Goal: Task Accomplishment & Management: Manage account settings

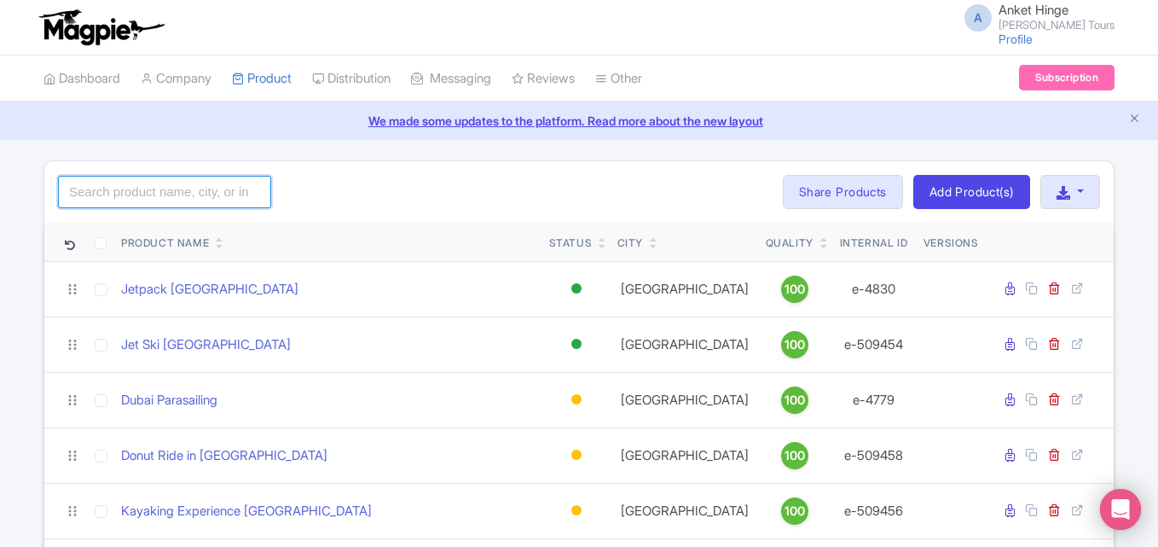
click at [165, 194] on input "search" at bounding box center [164, 192] width 213 height 32
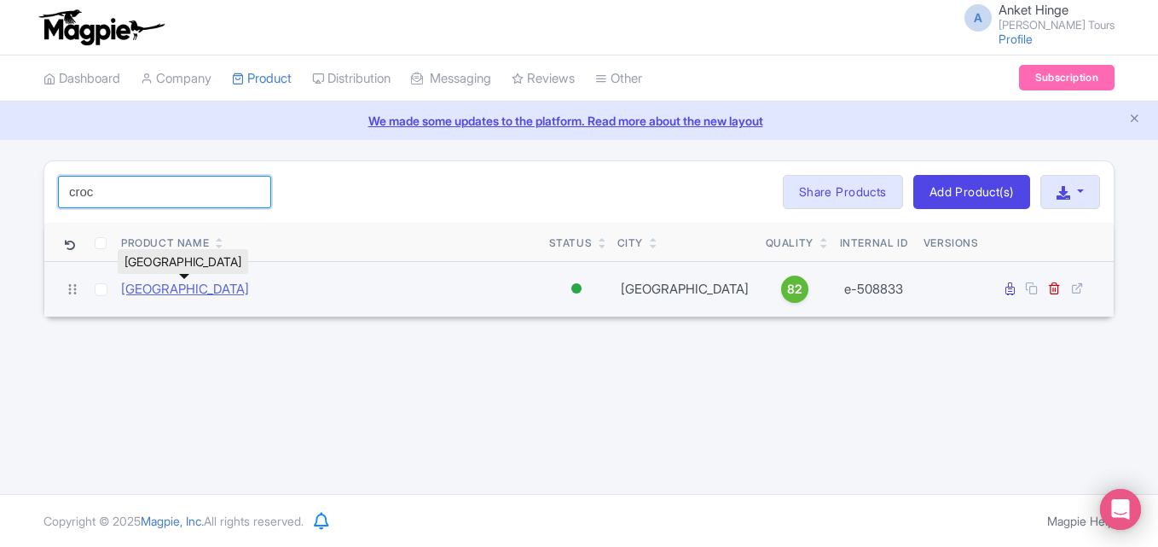
type input "croc"
click at [181, 292] on link "[GEOGRAPHIC_DATA]" at bounding box center [185, 290] width 128 height 20
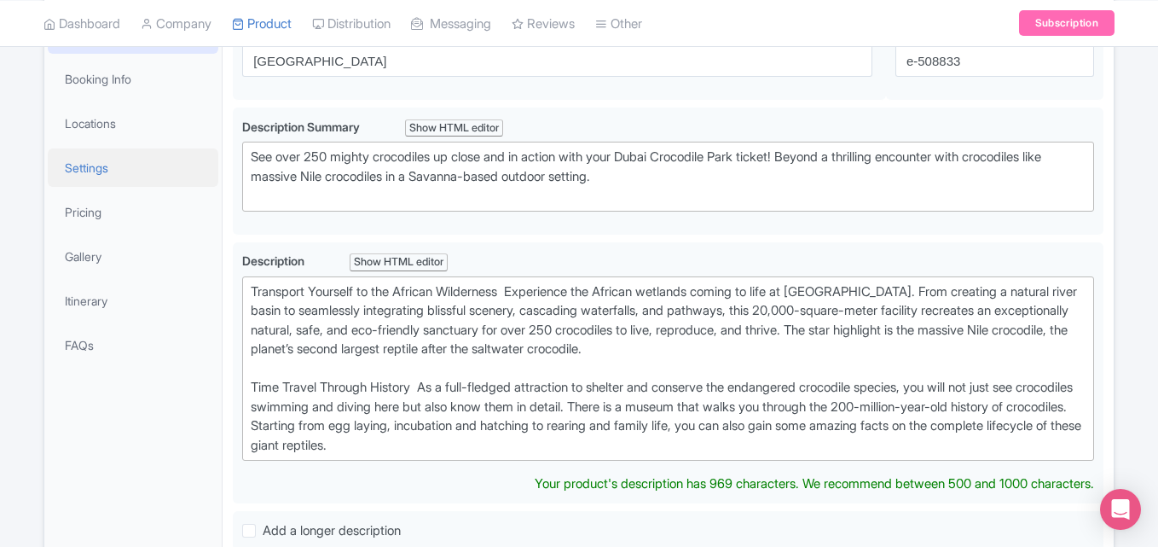
scroll to position [256, 0]
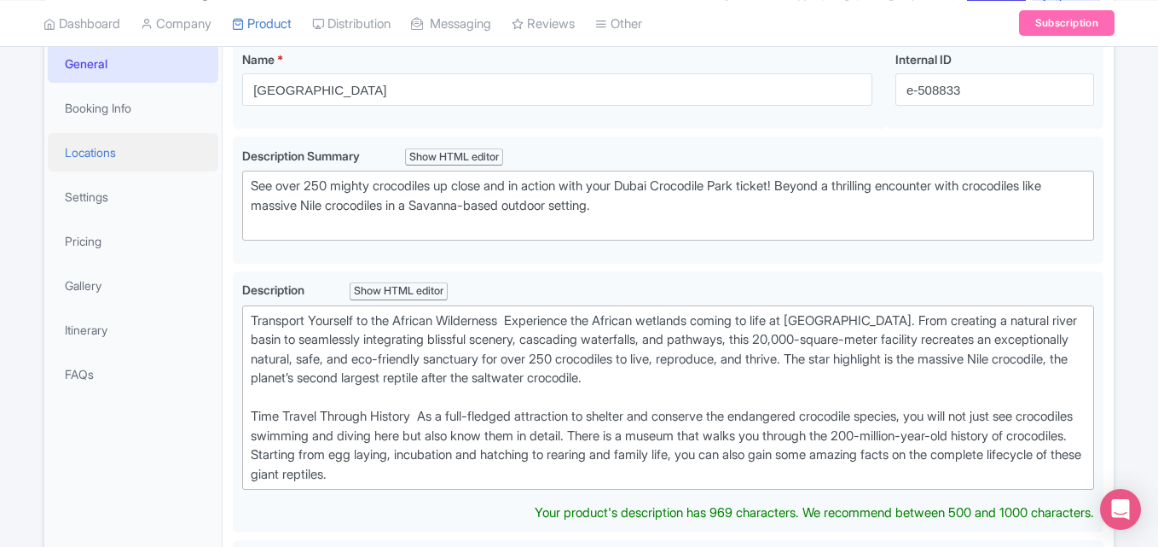
click at [101, 147] on link "Locations" at bounding box center [133, 152] width 171 height 38
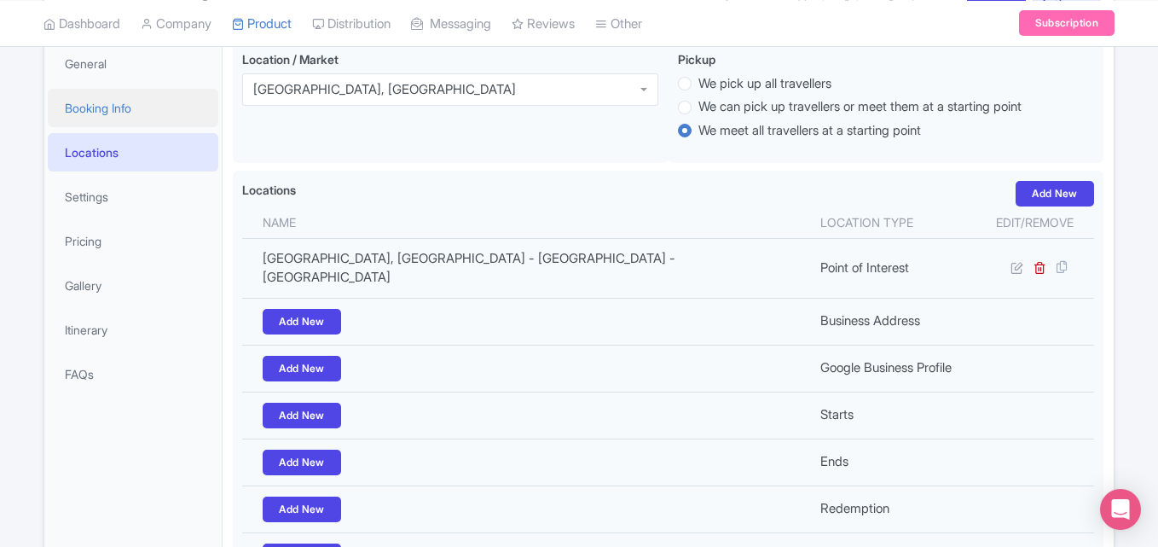
click at [98, 119] on link "Booking Info" at bounding box center [133, 108] width 171 height 38
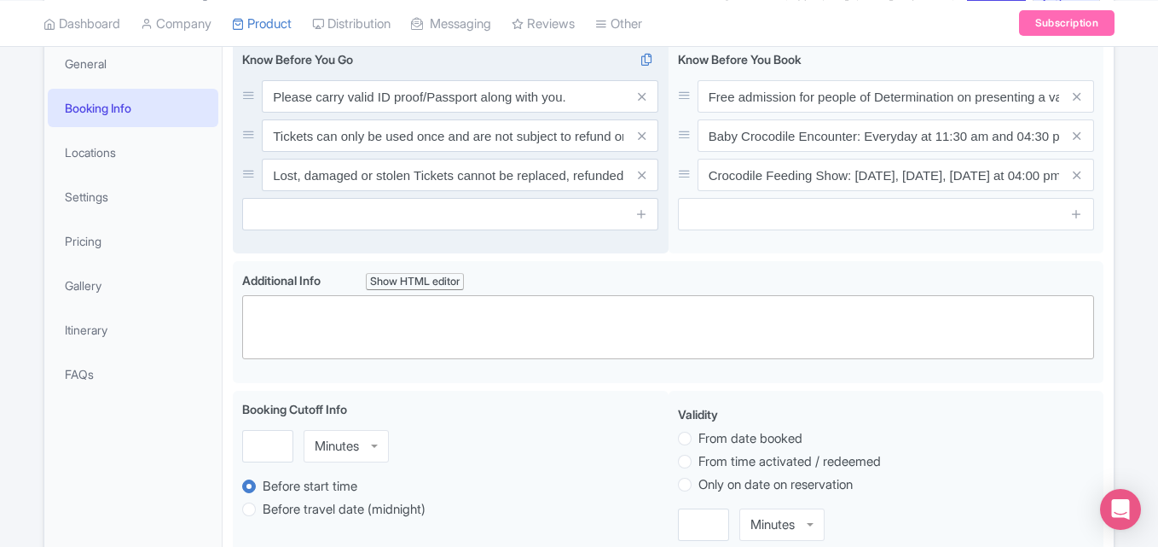
scroll to position [0, 0]
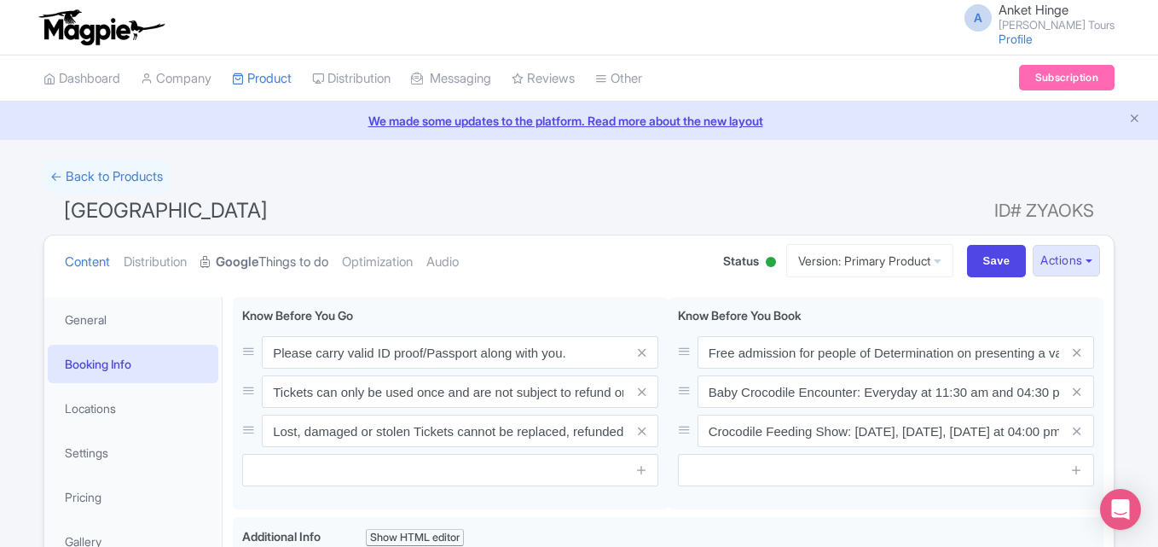
click at [267, 251] on link "Google Things to do" at bounding box center [264, 262] width 128 height 54
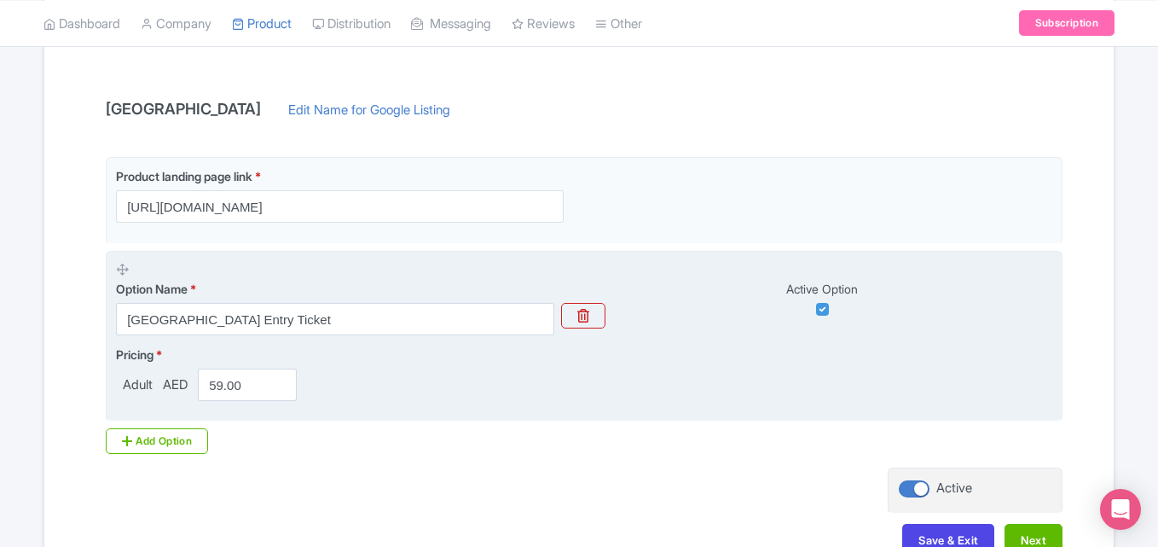
scroll to position [341, 0]
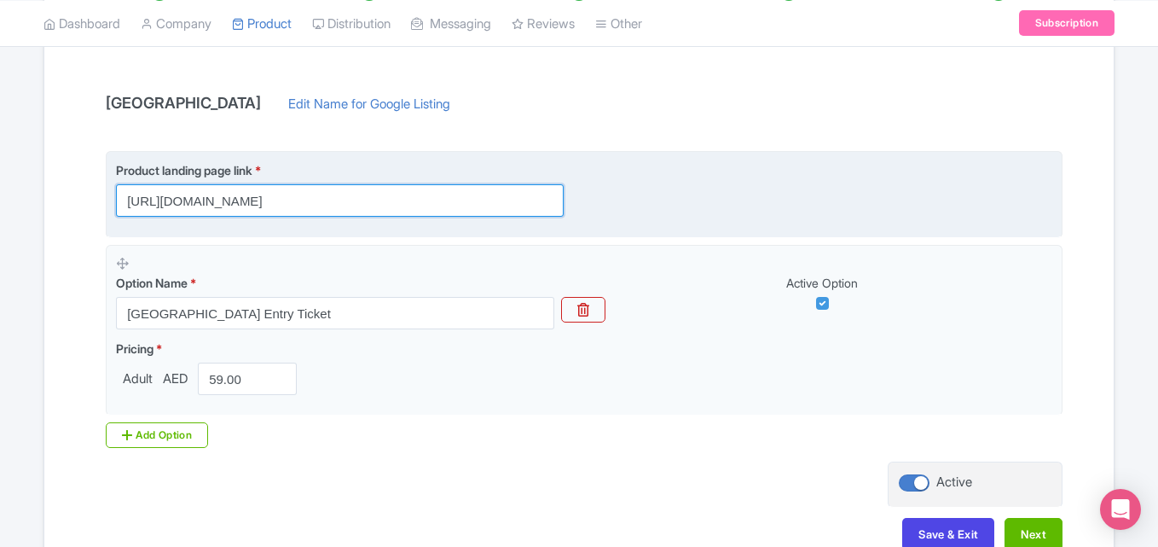
click at [321, 201] on input "[URL][DOMAIN_NAME]" at bounding box center [340, 200] width 448 height 32
click at [320, 201] on input "https://www.raynatours.com/dubai/nature-and-wildlife/dubai-crocodile-park-e-508…" at bounding box center [340, 200] width 448 height 32
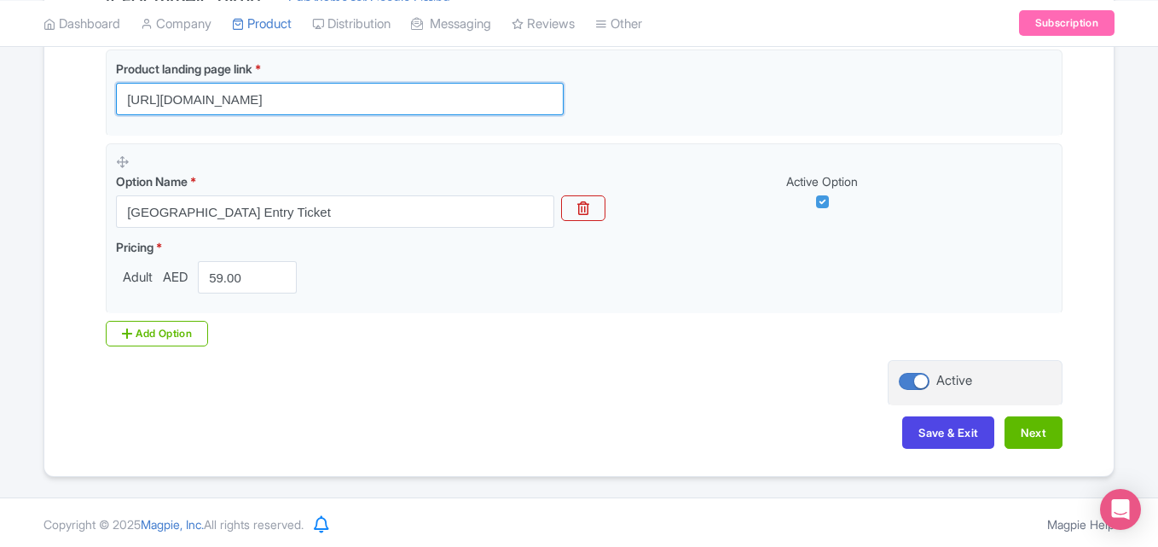
scroll to position [446, 0]
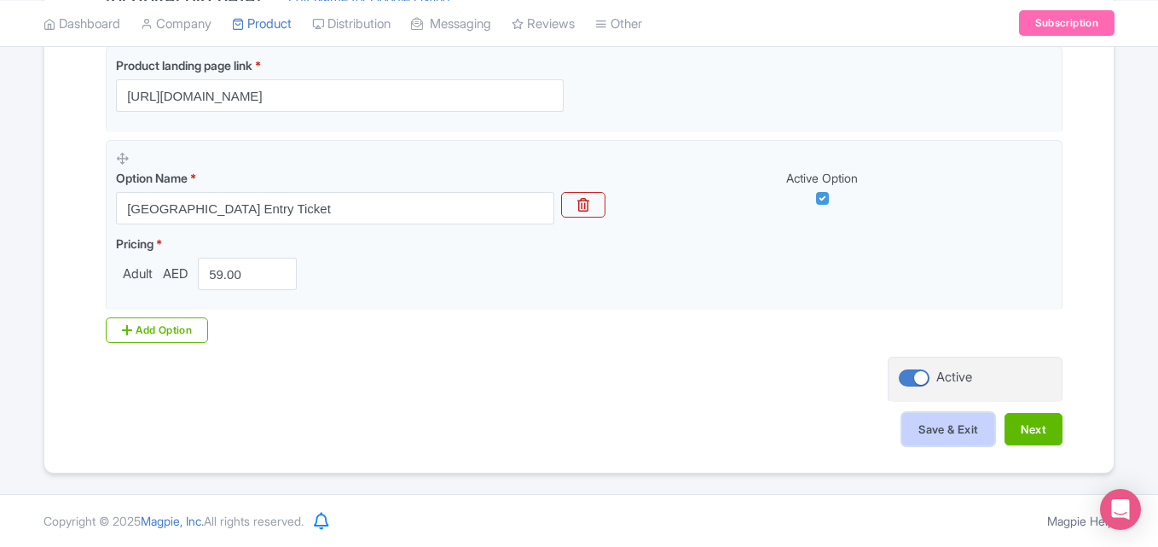
click at [952, 431] on button "Save & Exit" at bounding box center [948, 429] width 92 height 32
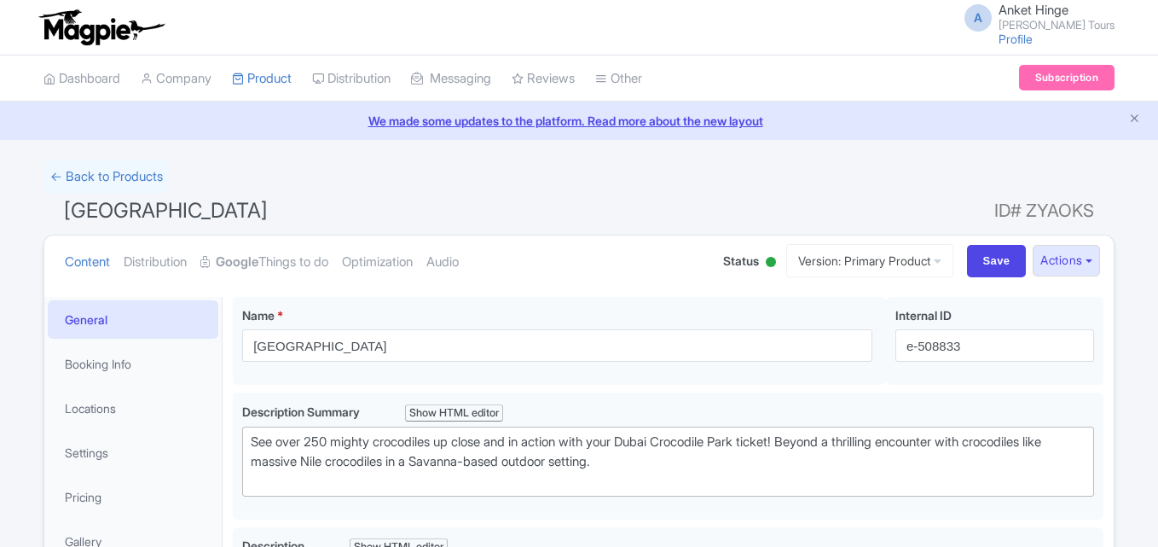
scroll to position [341, 0]
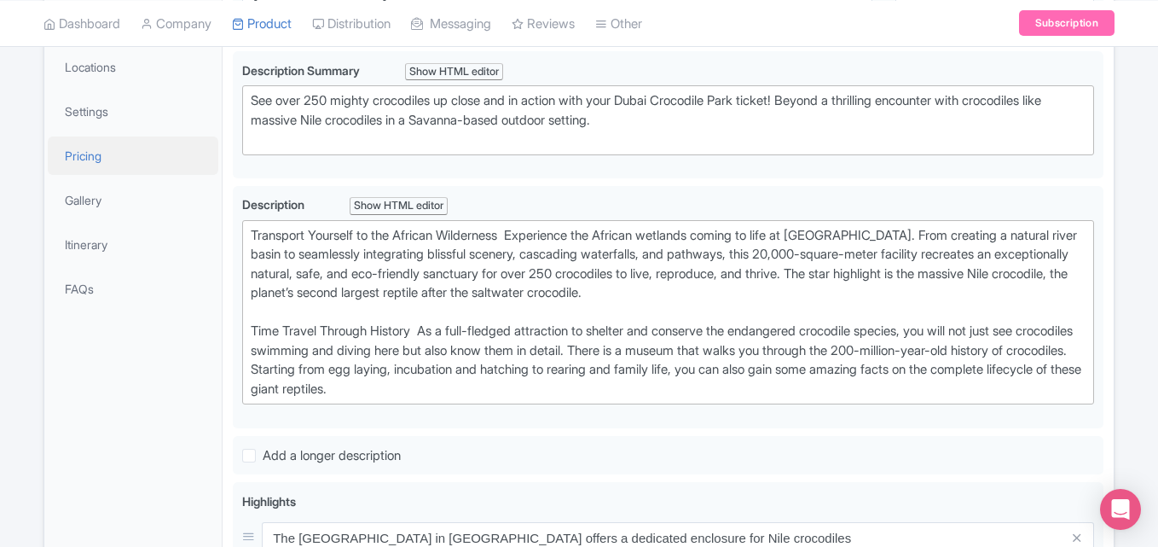
click at [98, 159] on link "Pricing" at bounding box center [133, 155] width 171 height 38
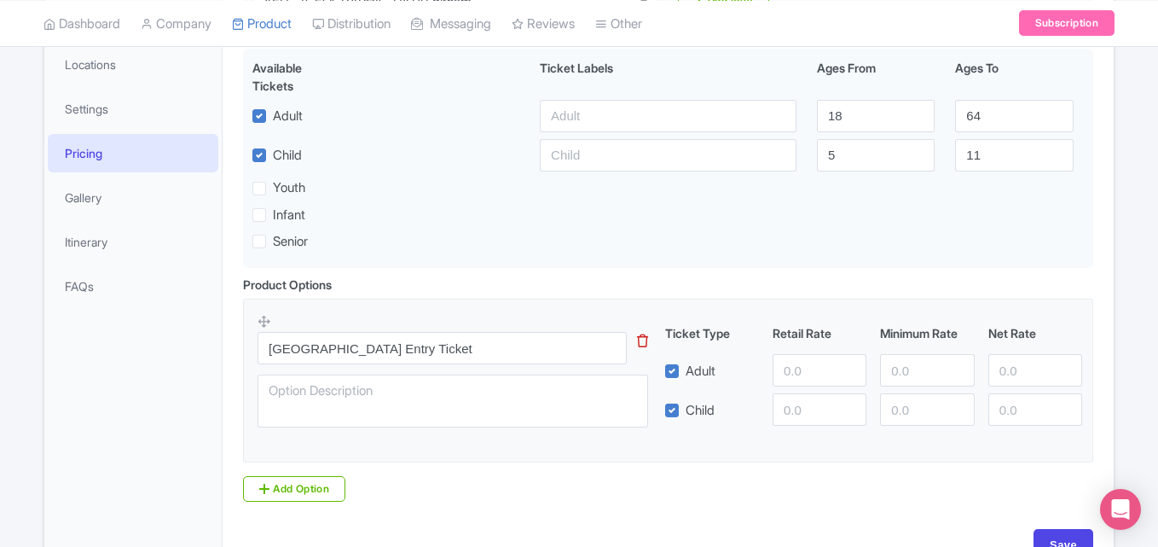
scroll to position [449, 0]
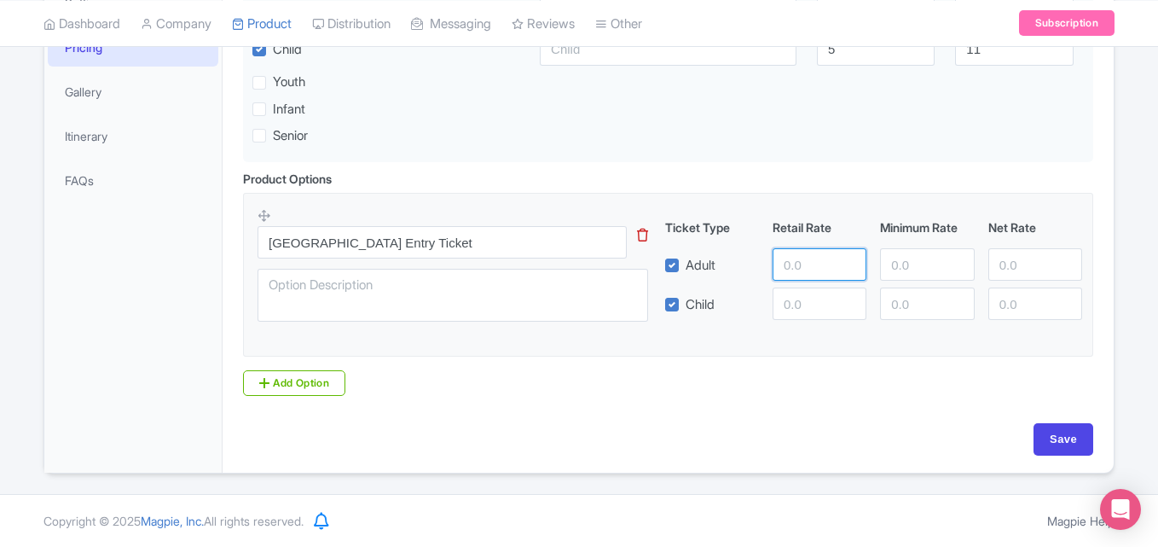
click at [805, 260] on input "number" at bounding box center [820, 264] width 94 height 32
type input "59"
click at [815, 310] on input "number" at bounding box center [820, 303] width 94 height 32
type input "59"
click at [1069, 439] on input "Save" at bounding box center [1063, 439] width 60 height 32
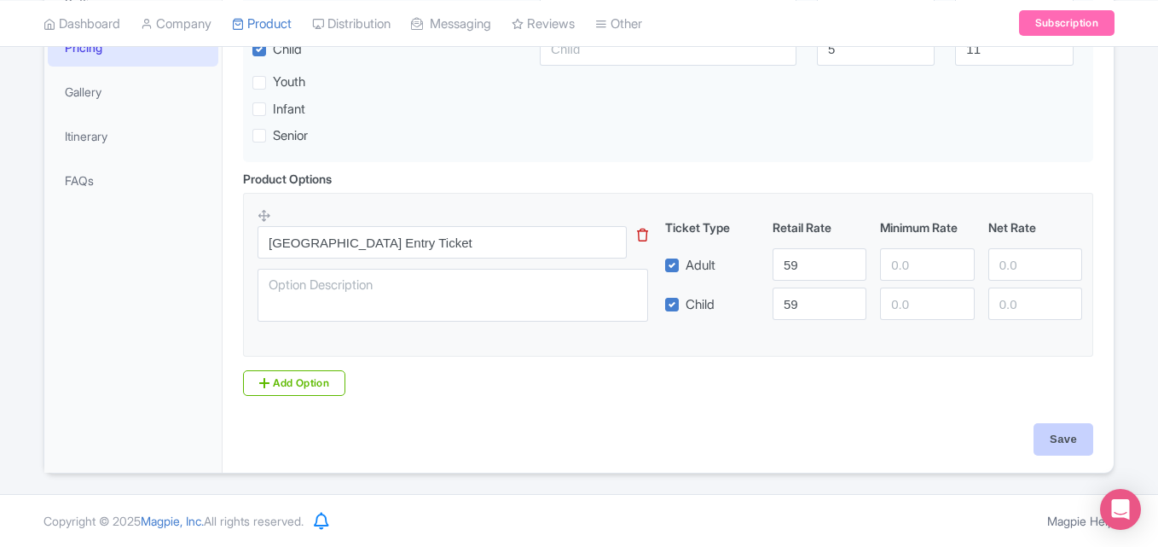
type input "Saving..."
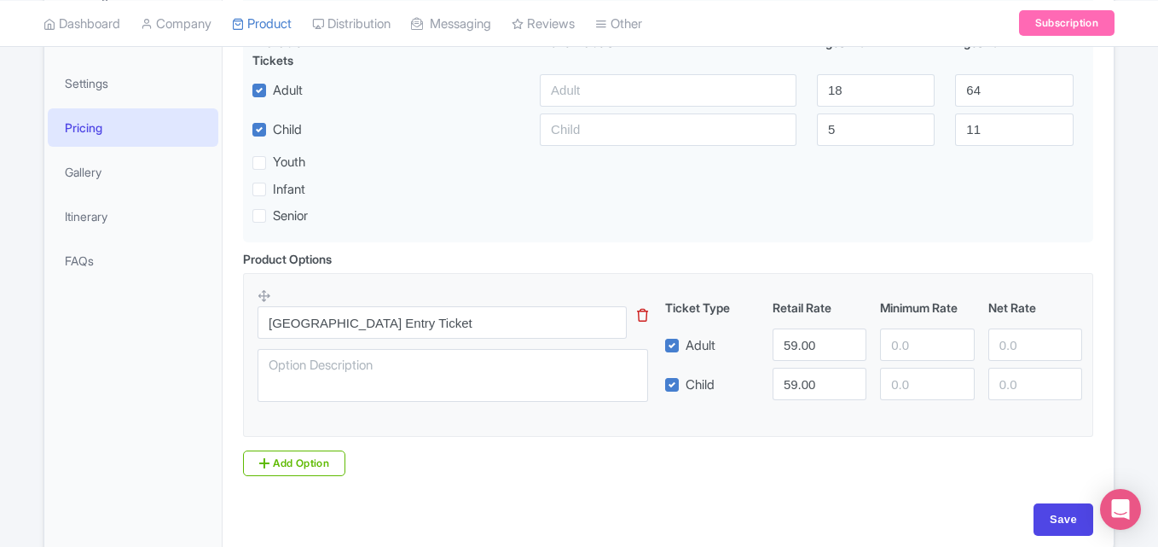
scroll to position [449, 0]
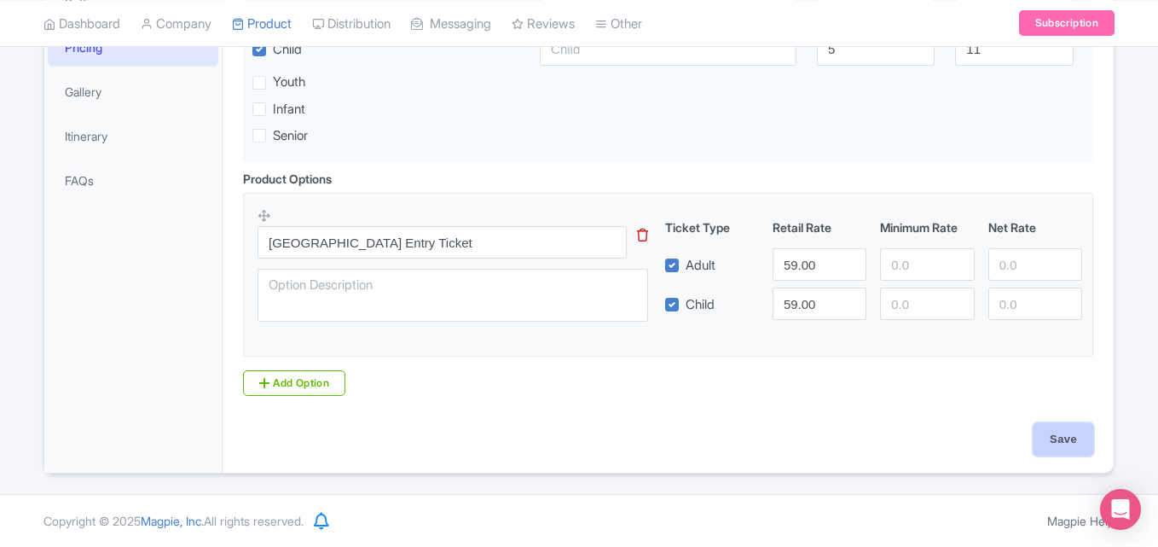
click at [1045, 437] on input "Save" at bounding box center [1063, 439] width 60 height 32
type input "Saving..."
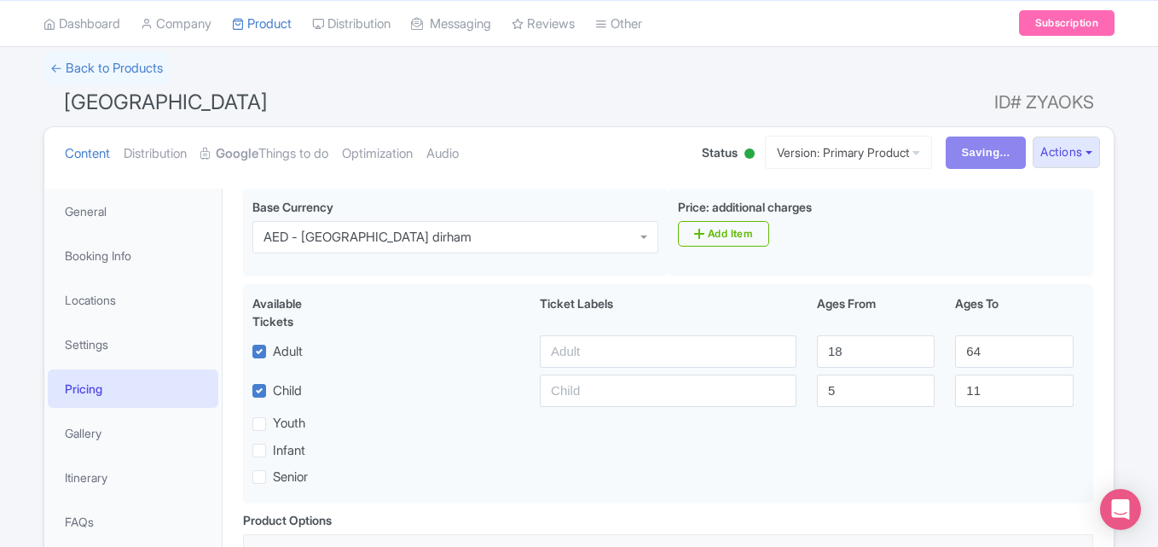
scroll to position [0, 0]
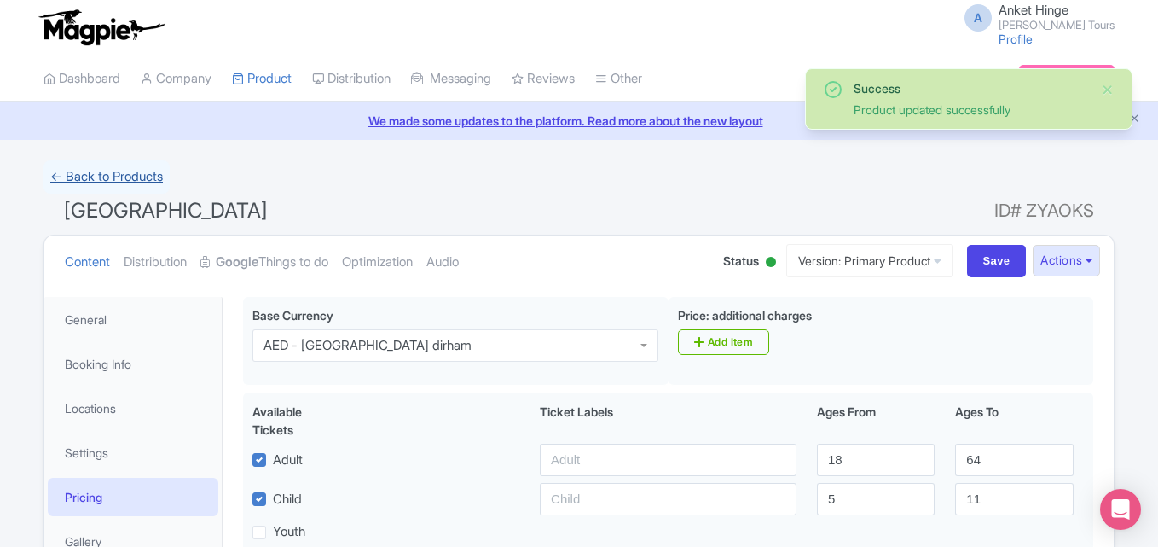
click at [133, 182] on link "← Back to Products" at bounding box center [106, 176] width 126 height 33
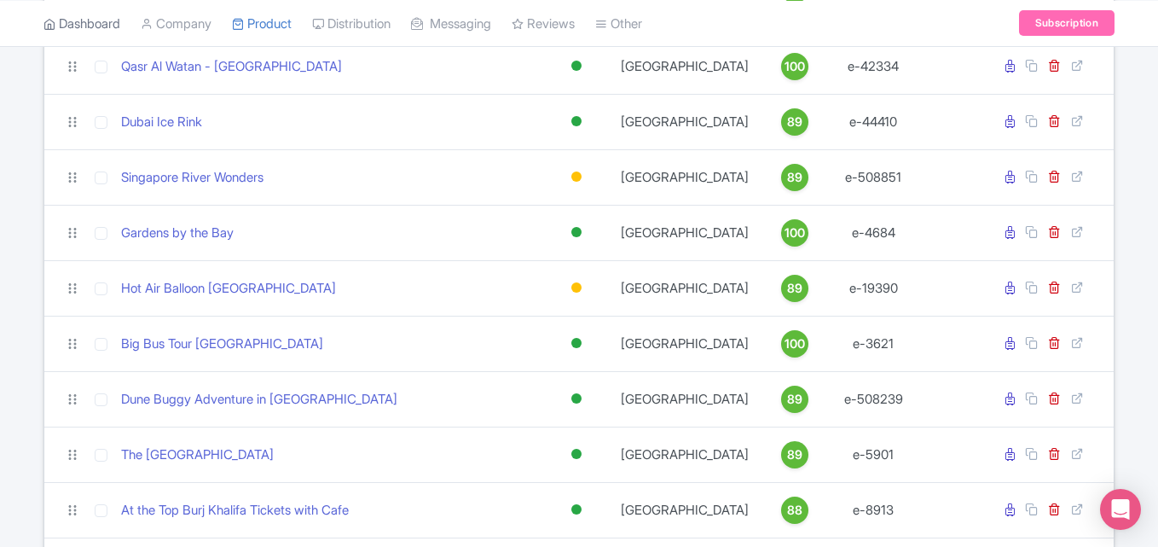
scroll to position [1779, 0]
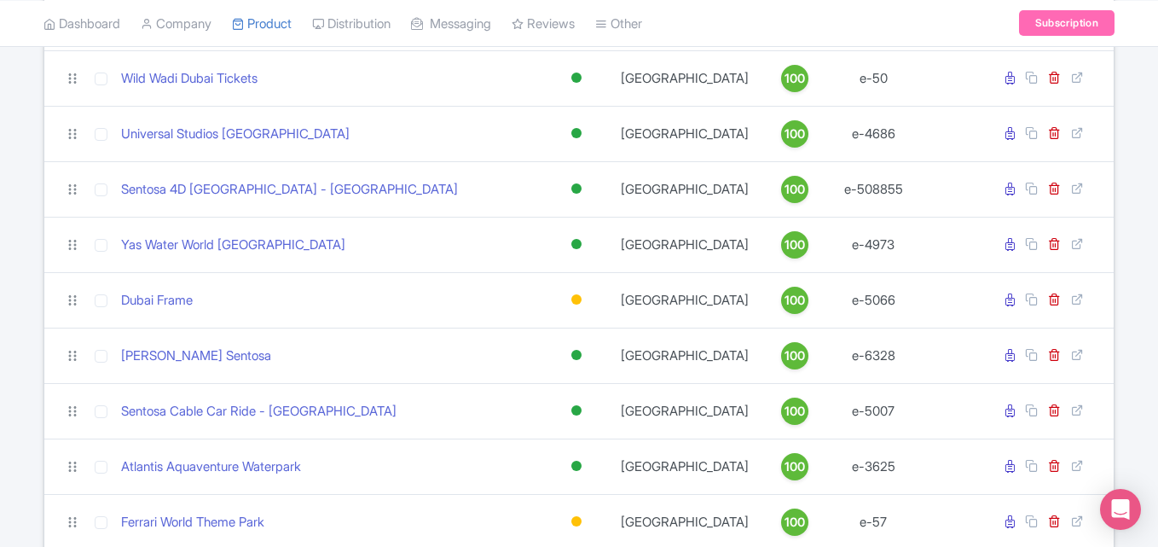
scroll to position [1085, 0]
